Goal: Task Accomplishment & Management: Manage account settings

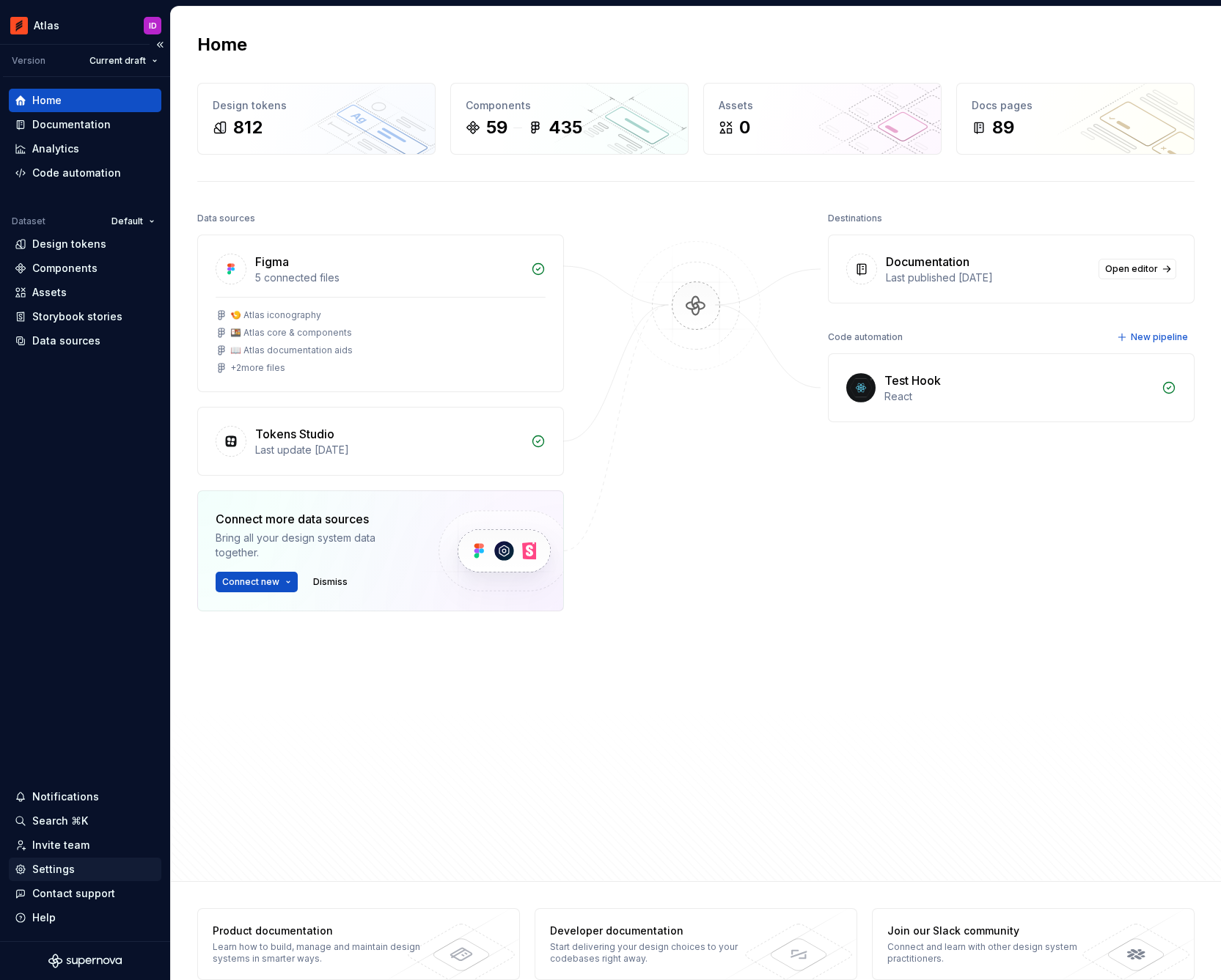
click at [95, 876] on div "Settings" at bounding box center [84, 869] width 141 height 14
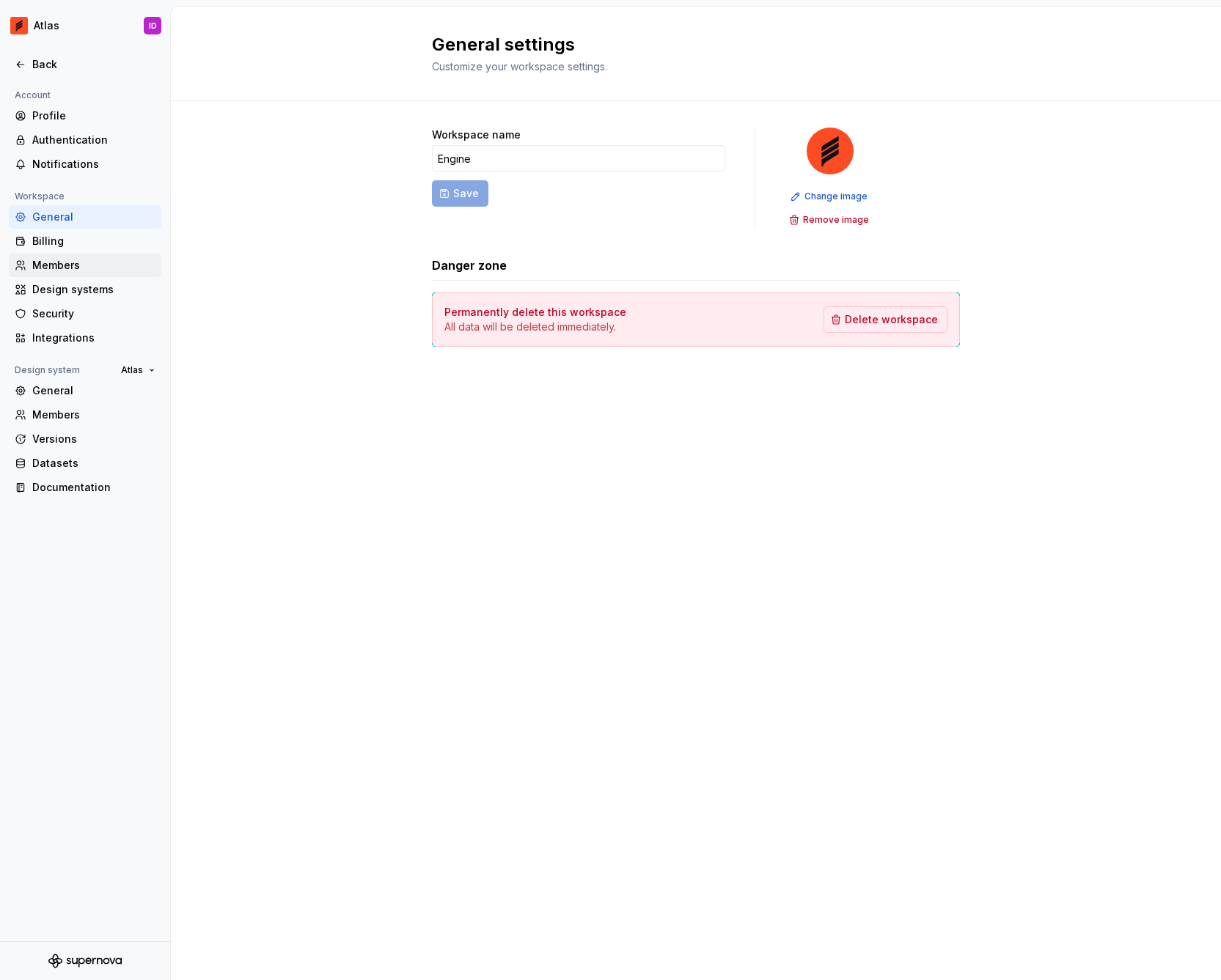
click at [115, 254] on div "Members" at bounding box center [85, 265] width 152 height 24
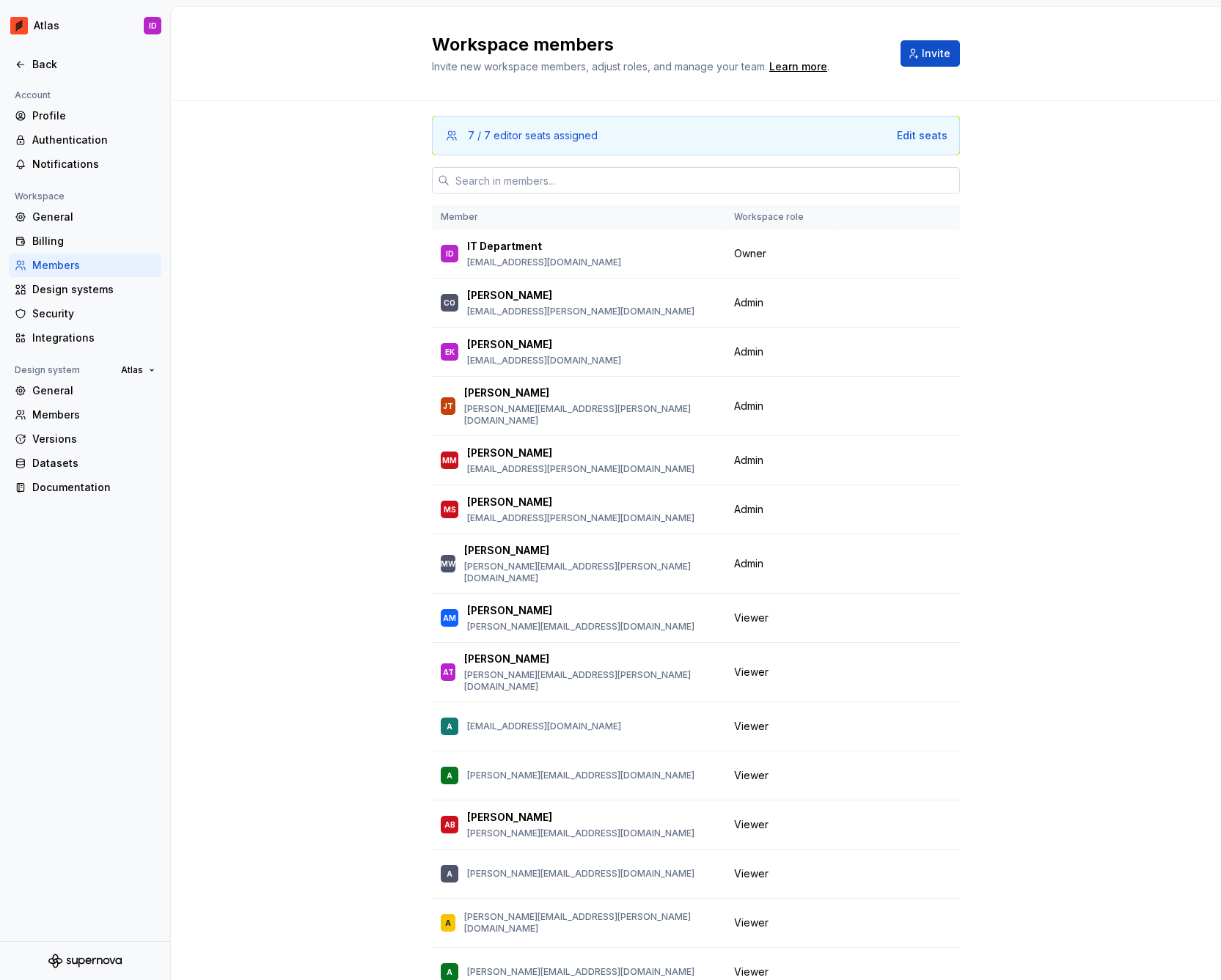
click at [519, 186] on input "text" at bounding box center [705, 180] width 511 height 27
paste input "[PERSON_NAME][EMAIL_ADDRESS][PERSON_NAME][DOMAIN_NAME]"
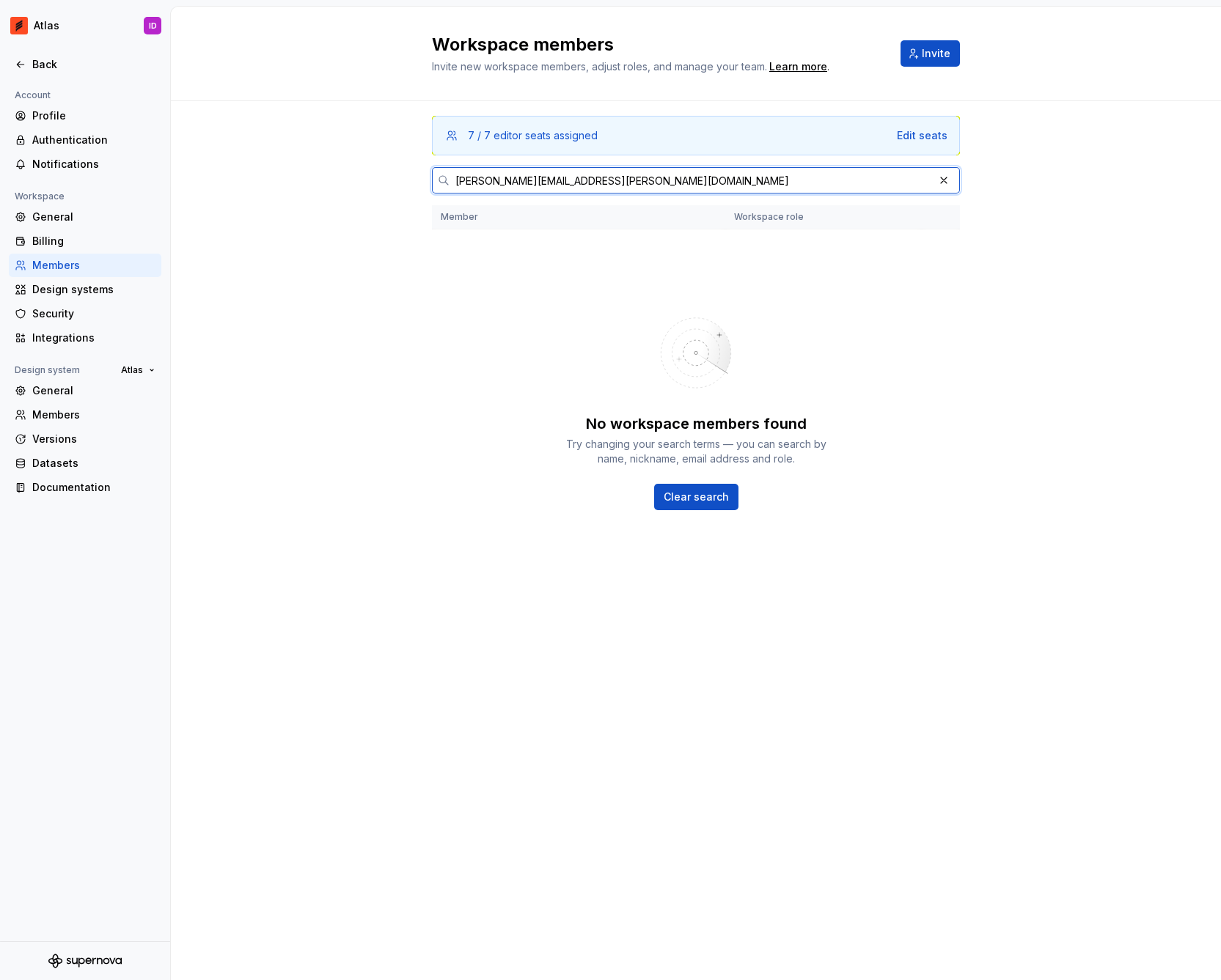
click at [519, 186] on input "[PERSON_NAME][EMAIL_ADDRESS][PERSON_NAME][DOMAIN_NAME]" at bounding box center [692, 180] width 484 height 27
drag, startPoint x: 520, startPoint y: 183, endPoint x: 714, endPoint y: 184, distance: 194.0
click at [685, 186] on input "[PERSON_NAME][EMAIL_ADDRESS][PERSON_NAME][DOMAIN_NAME]" at bounding box center [692, 180] width 484 height 27
type input "[PERSON_NAME].[PERSON_NAME]"
